Goal: Information Seeking & Learning: Learn about a topic

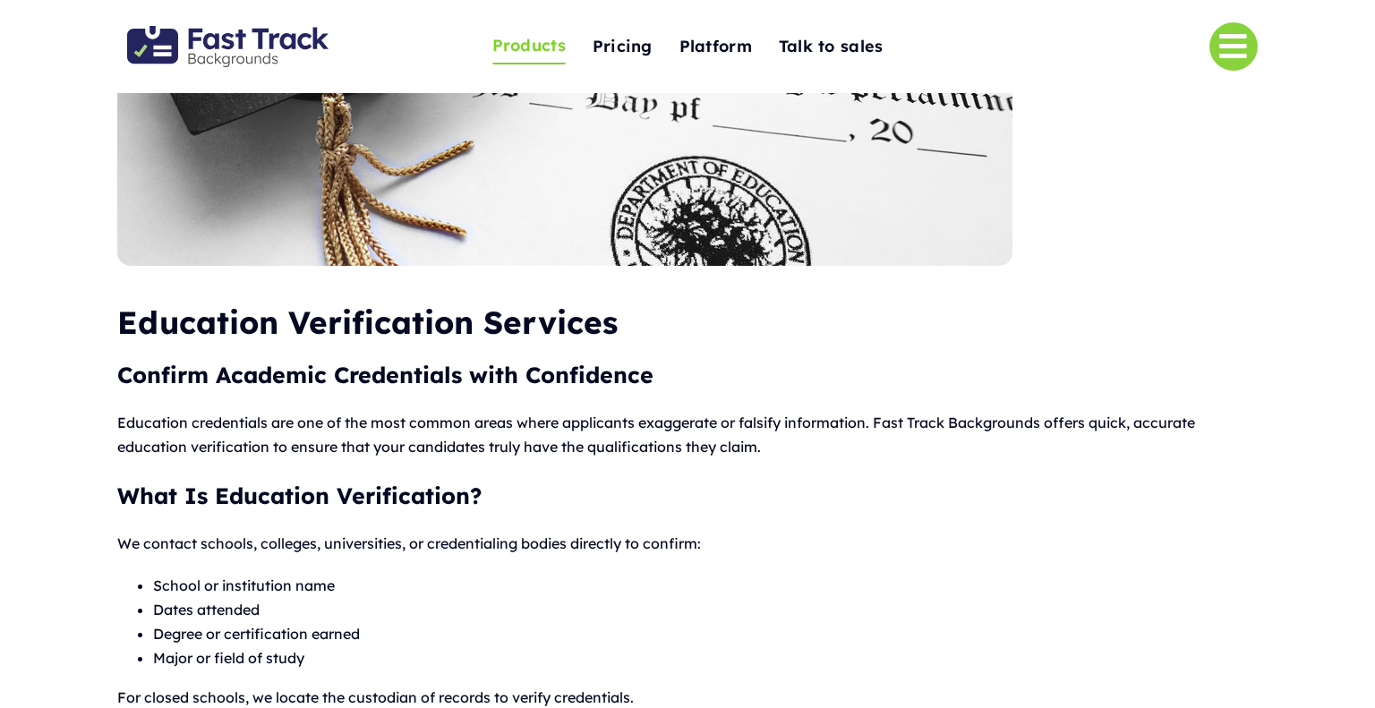
scroll to position [154, 0]
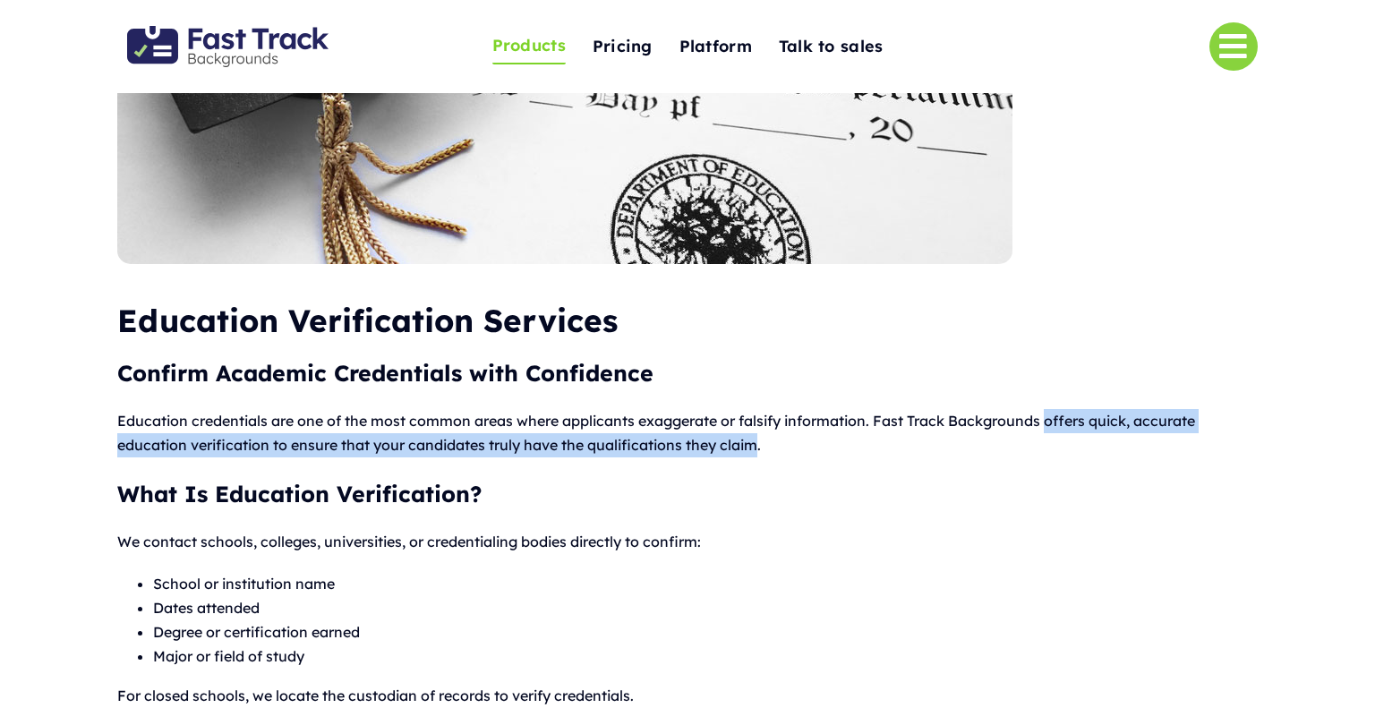
drag, startPoint x: 1049, startPoint y: 418, endPoint x: 759, endPoint y: 443, distance: 291.0
click at [759, 443] on p "Education credentials are one of the most common areas where applicants exagger…" at bounding box center [686, 433] width 1139 height 48
copy p "offers quick, accurate education verification to ensure that your candidates tr…"
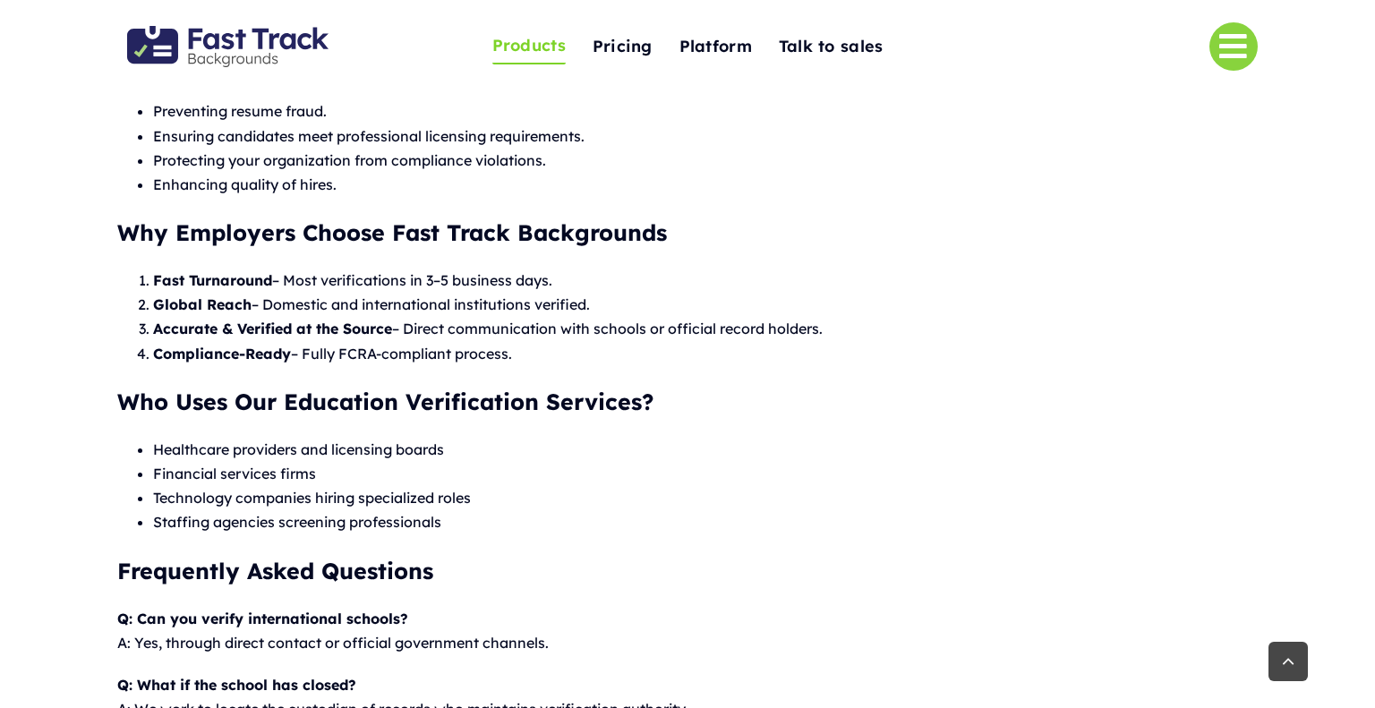
scroll to position [963, 0]
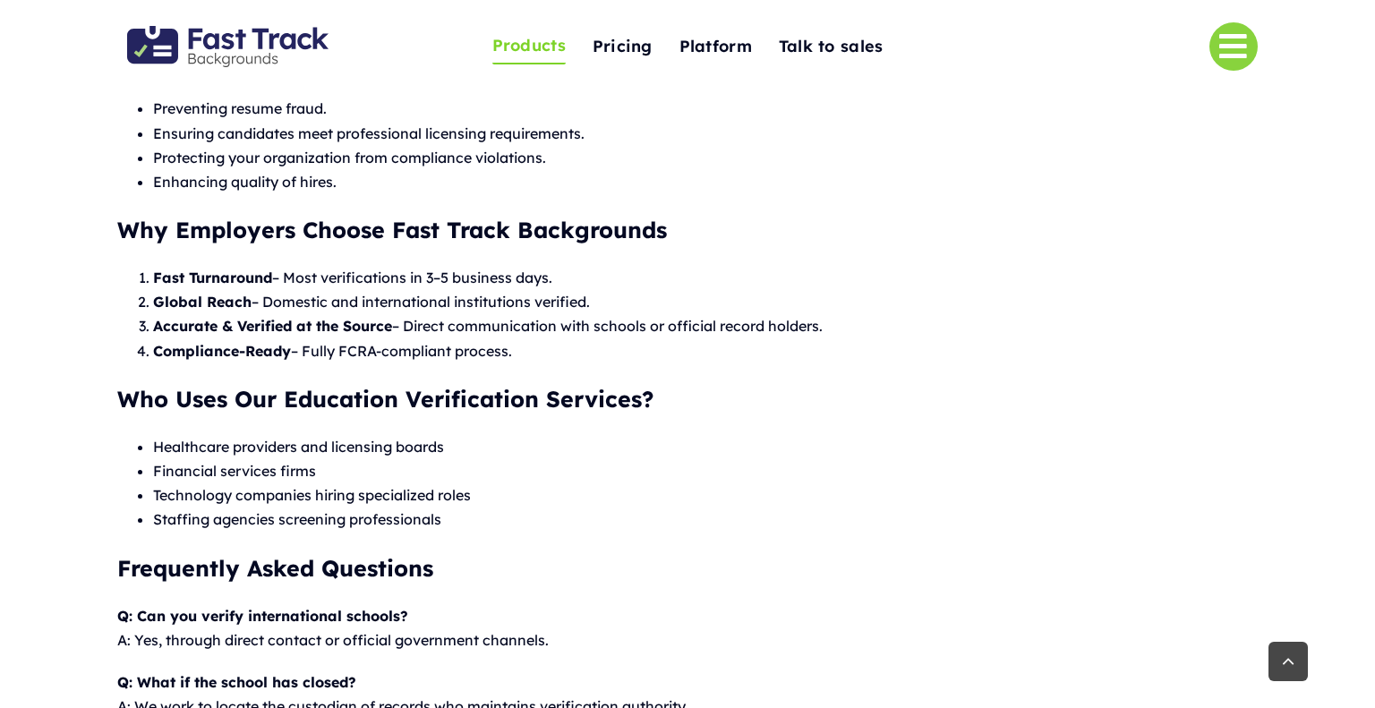
click at [235, 398] on strong "Who Uses Our Education Verification Services?" at bounding box center [385, 399] width 536 height 28
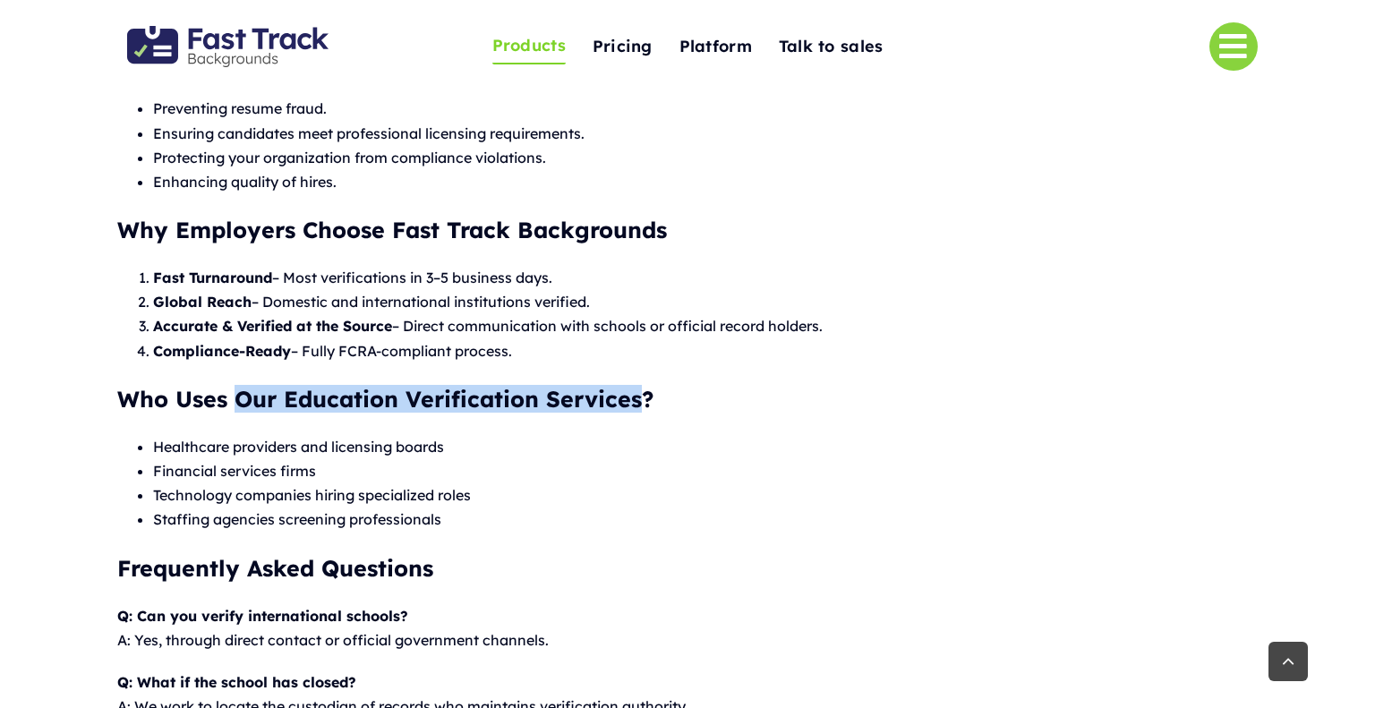
drag, startPoint x: 235, startPoint y: 398, endPoint x: 616, endPoint y: 382, distance: 380.7
click at [616, 382] on div "Education Verification Services Confirm Academic Credentials with Confidence Ed…" at bounding box center [686, 105] width 1139 height 1264
copy strong "Our Education Verification Services"
click at [270, 470] on li "Financial services firms" at bounding box center [704, 471] width 1103 height 24
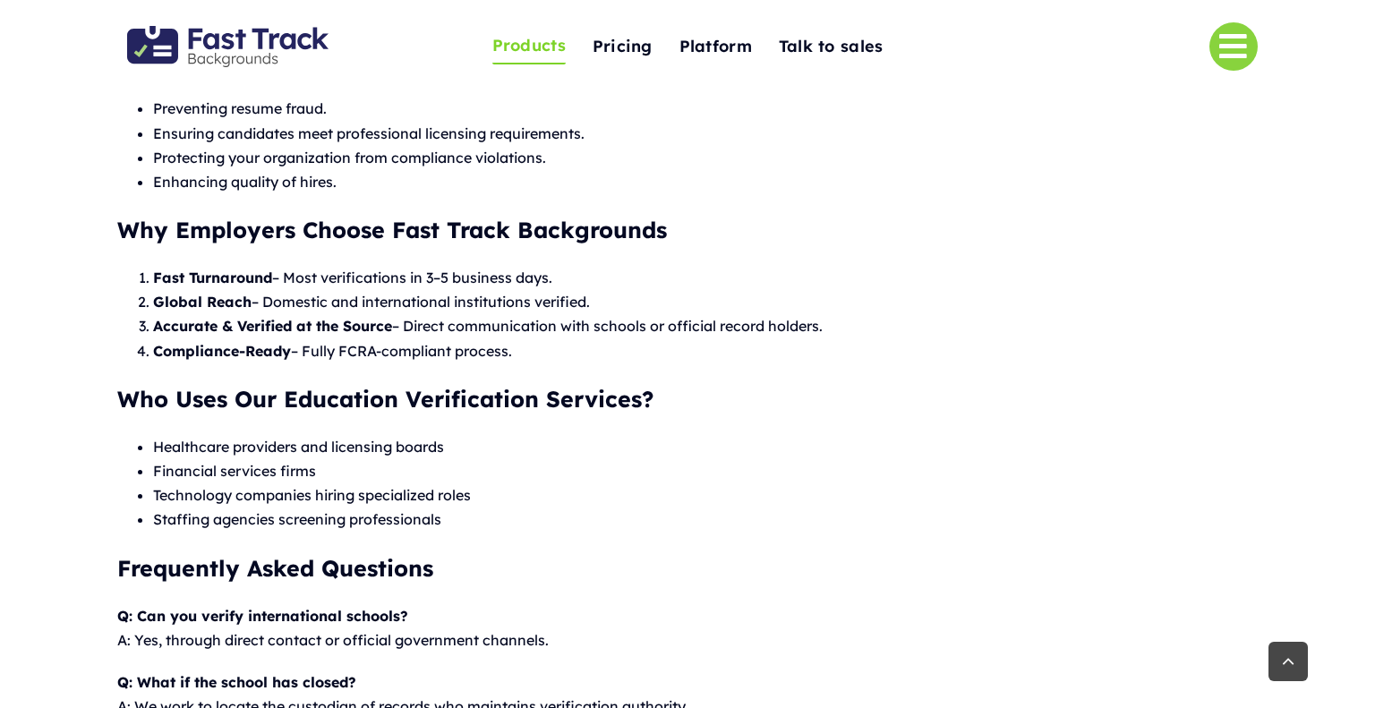
click at [270, 470] on li "Financial services firms" at bounding box center [704, 471] width 1103 height 24
copy ul "Financial services firms"
click at [306, 501] on li "Technology companies hiring specialized roles" at bounding box center [704, 495] width 1103 height 24
drag, startPoint x: 306, startPoint y: 501, endPoint x: 206, endPoint y: 495, distance: 100.4
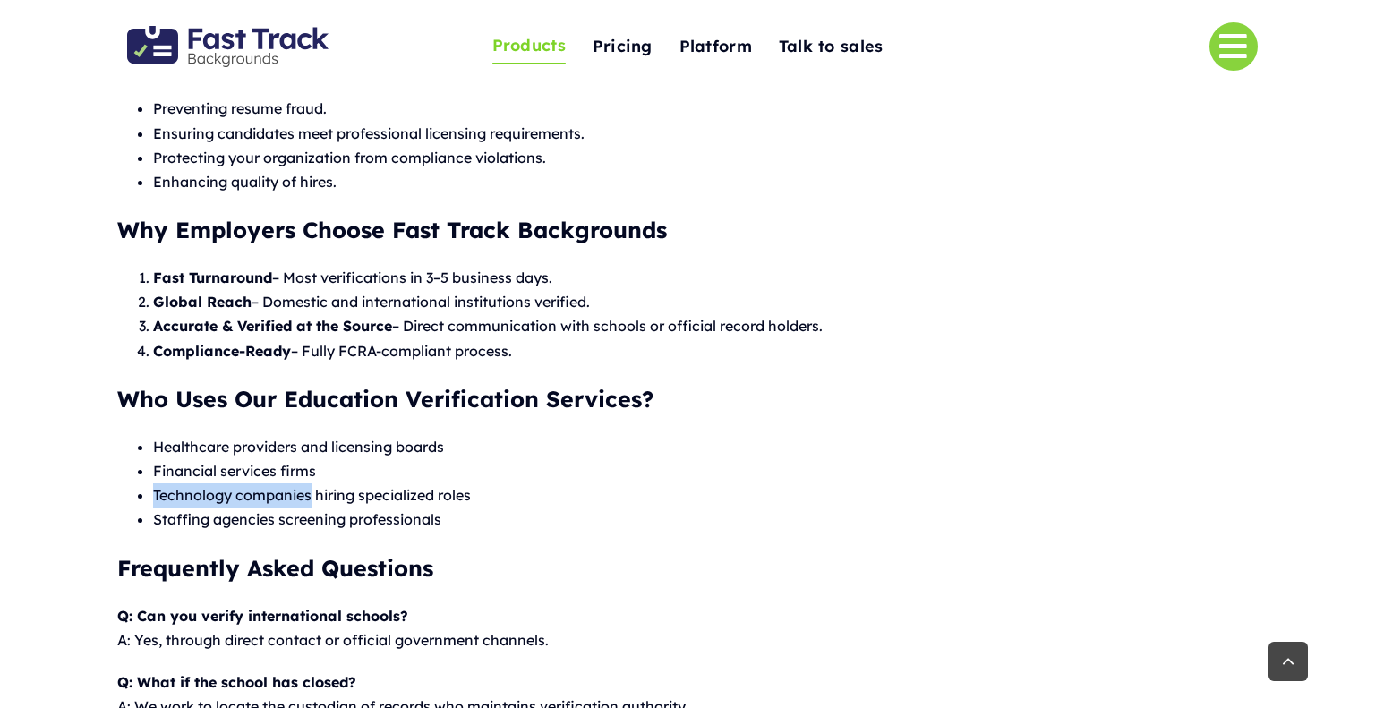
click at [206, 495] on li "Technology companies hiring specialized roles" at bounding box center [704, 495] width 1103 height 24
copy li "Technology companies"
